Goal: Task Accomplishment & Management: Use online tool/utility

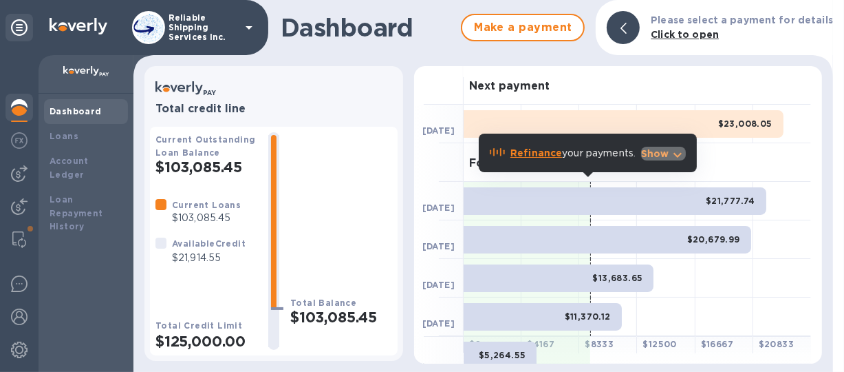
click at [658, 151] on p "Show" at bounding box center [655, 154] width 28 height 14
click at [654, 153] on p "Show" at bounding box center [655, 154] width 28 height 14
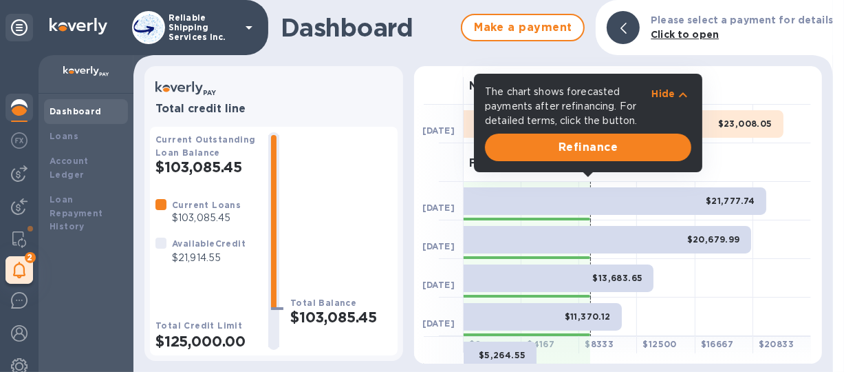
click at [711, 163] on div "Forecasted payments" at bounding box center [637, 162] width 347 height 39
click at [561, 158] on button "Refinance" at bounding box center [588, 147] width 206 height 28
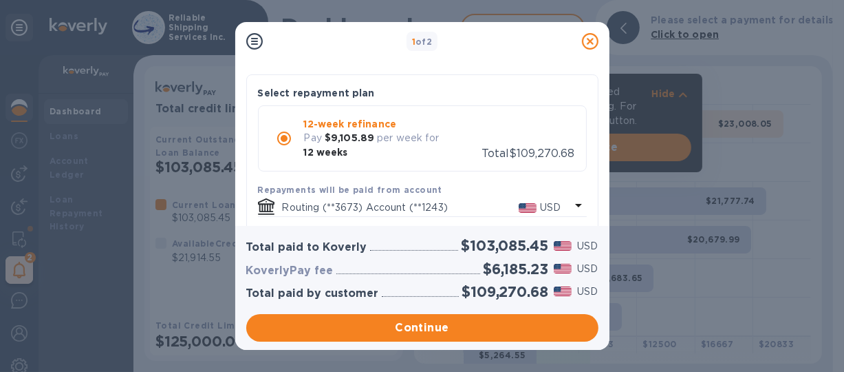
scroll to position [69, 0]
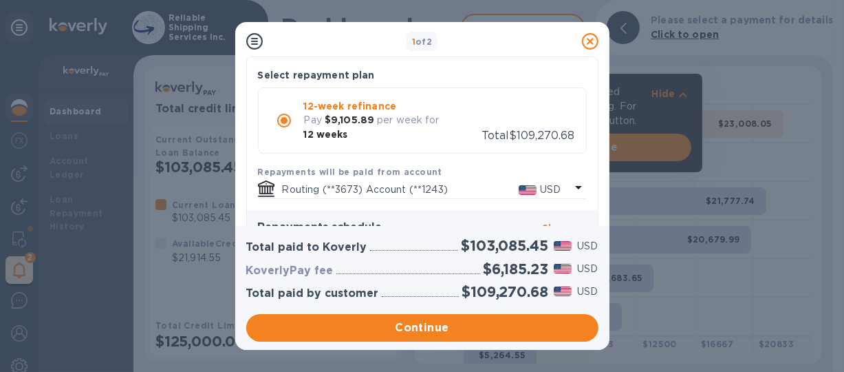
click at [590, 39] on icon at bounding box center [590, 41] width 17 height 17
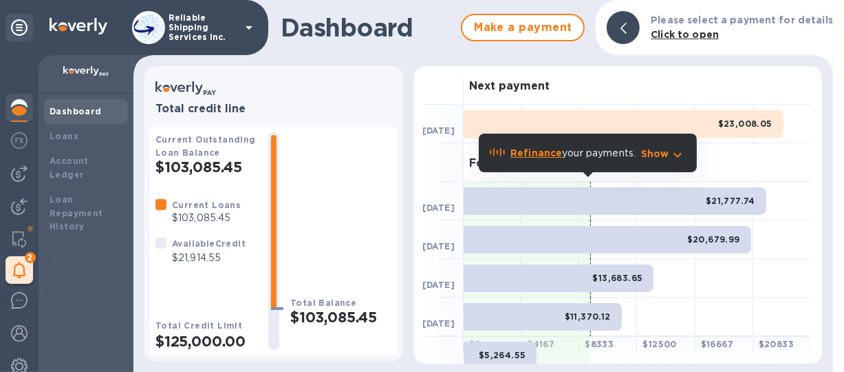
click at [100, 114] on div "Dashboard" at bounding box center [86, 112] width 73 height 14
click at [90, 140] on div "Loans" at bounding box center [86, 136] width 73 height 14
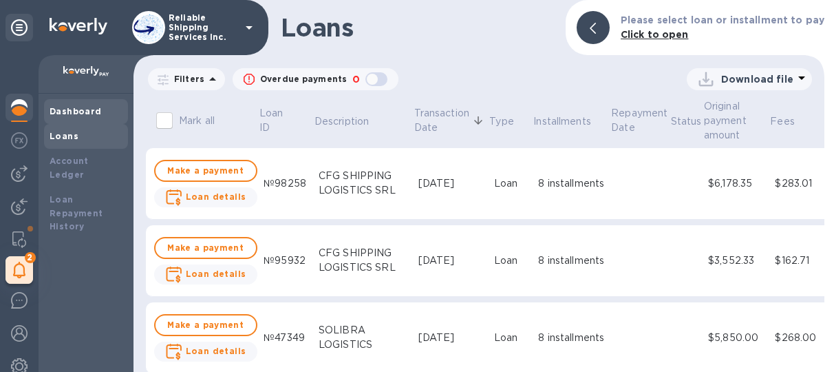
click at [100, 111] on div "Dashboard" at bounding box center [86, 112] width 73 height 14
